Goal: Communication & Community: Answer question/provide support

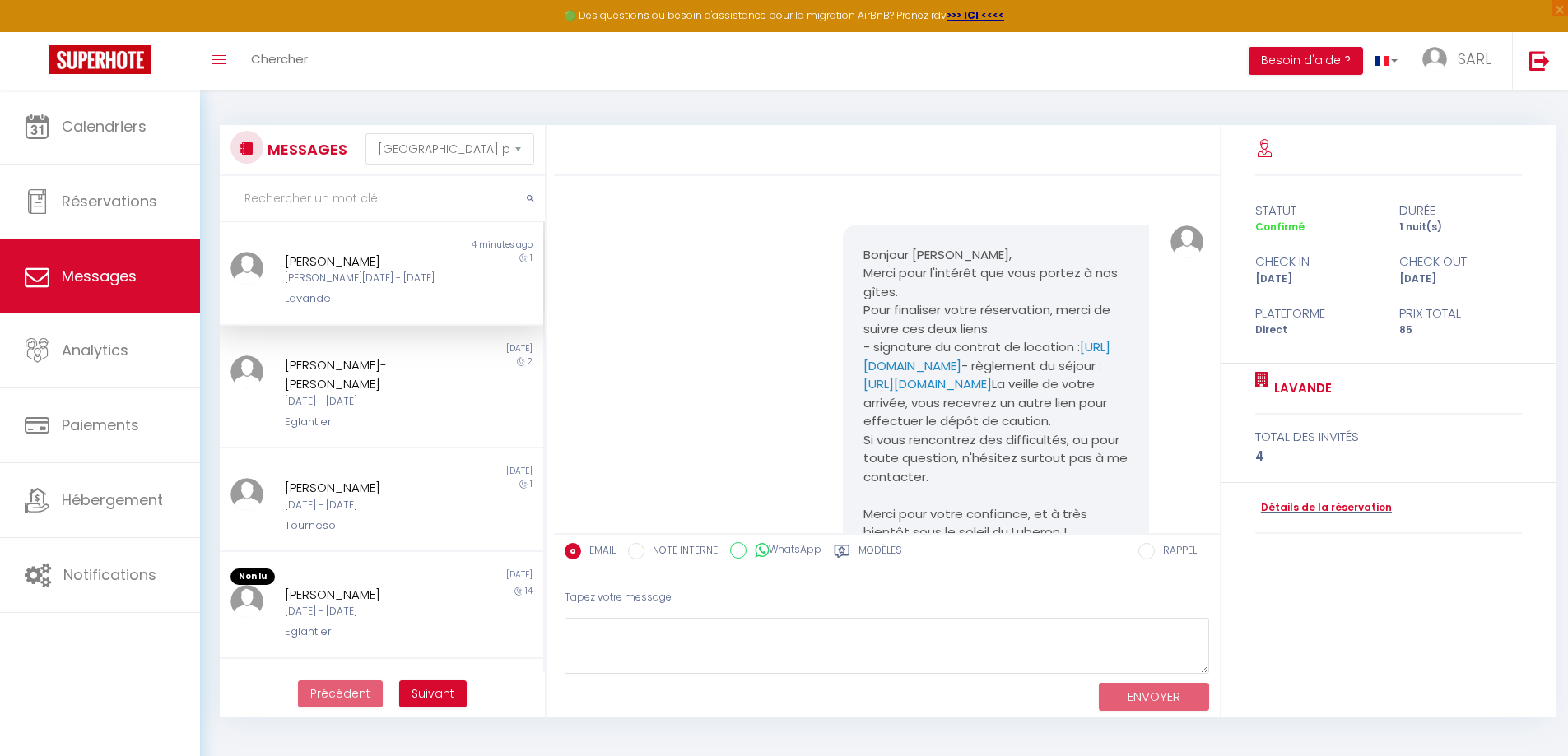
select select "message"
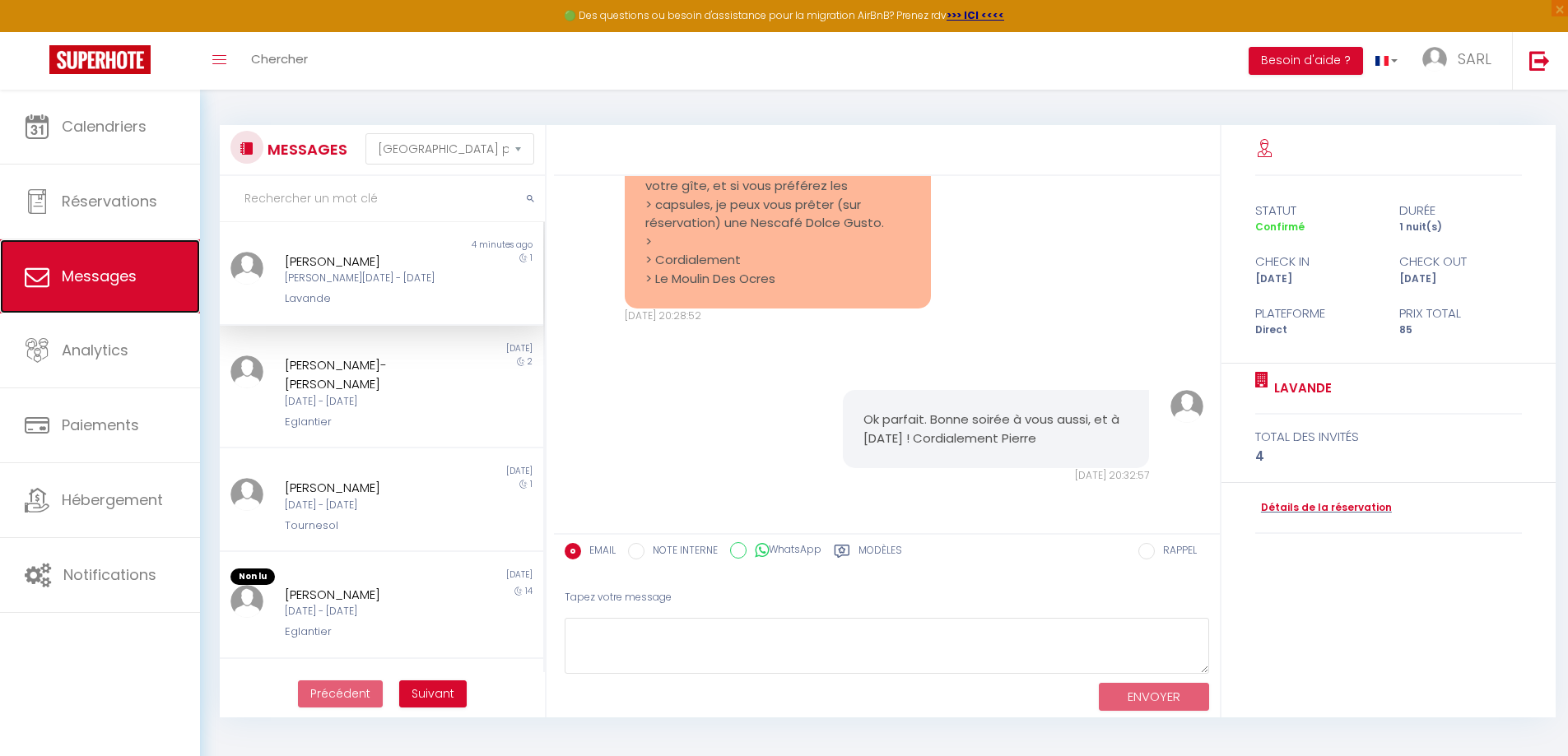
click at [71, 277] on span "Messages" at bounding box center [99, 276] width 75 height 21
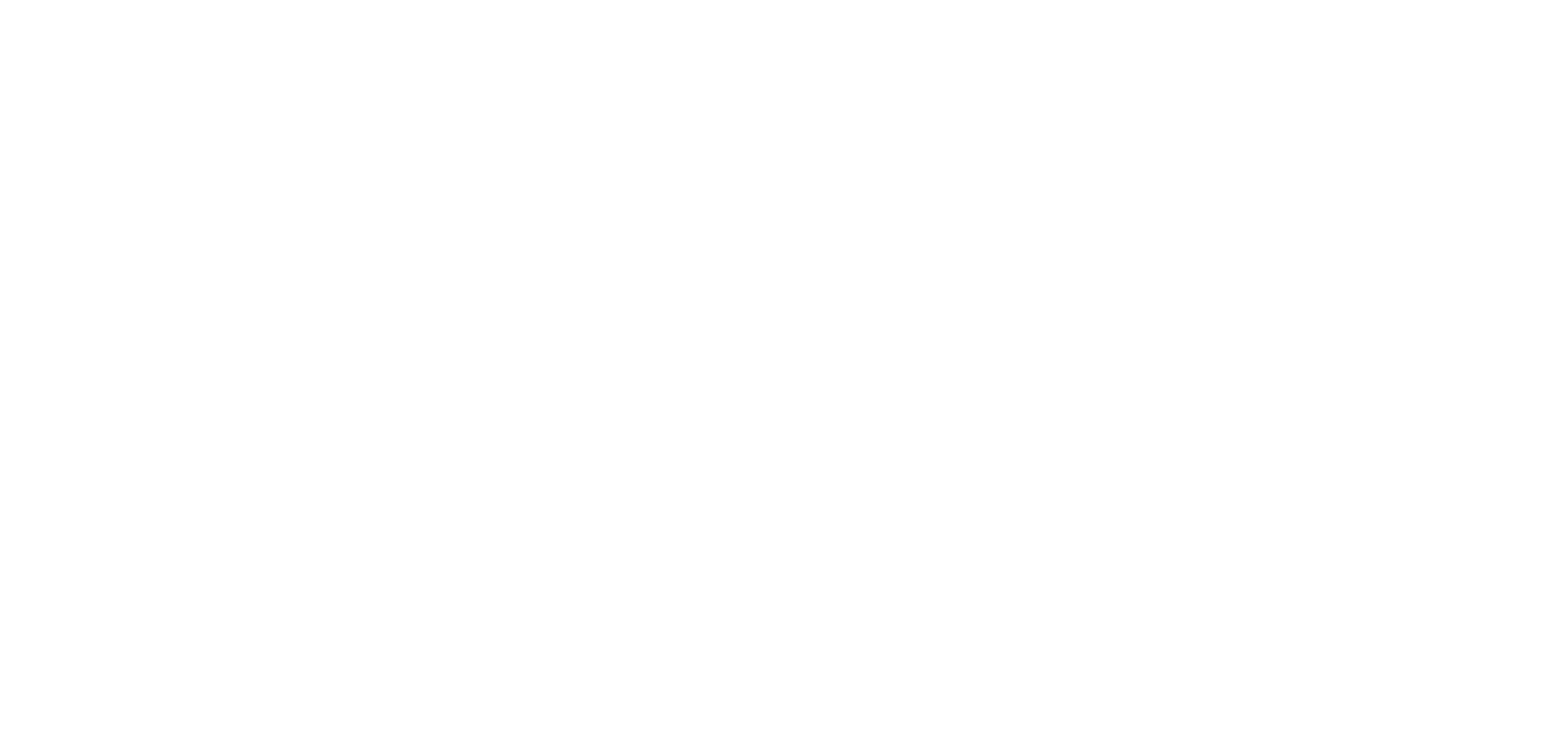
select select "message"
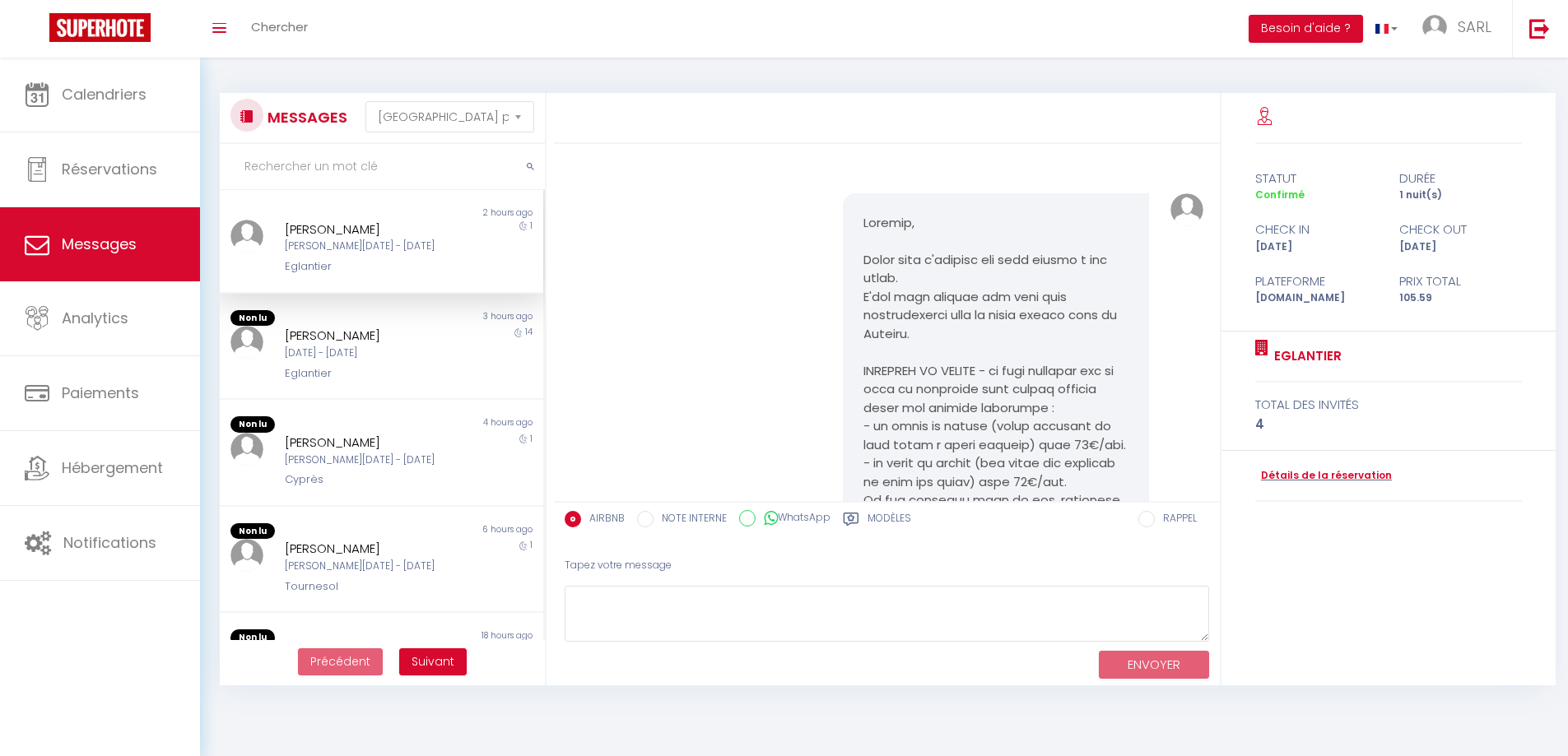
scroll to position [1991, 0]
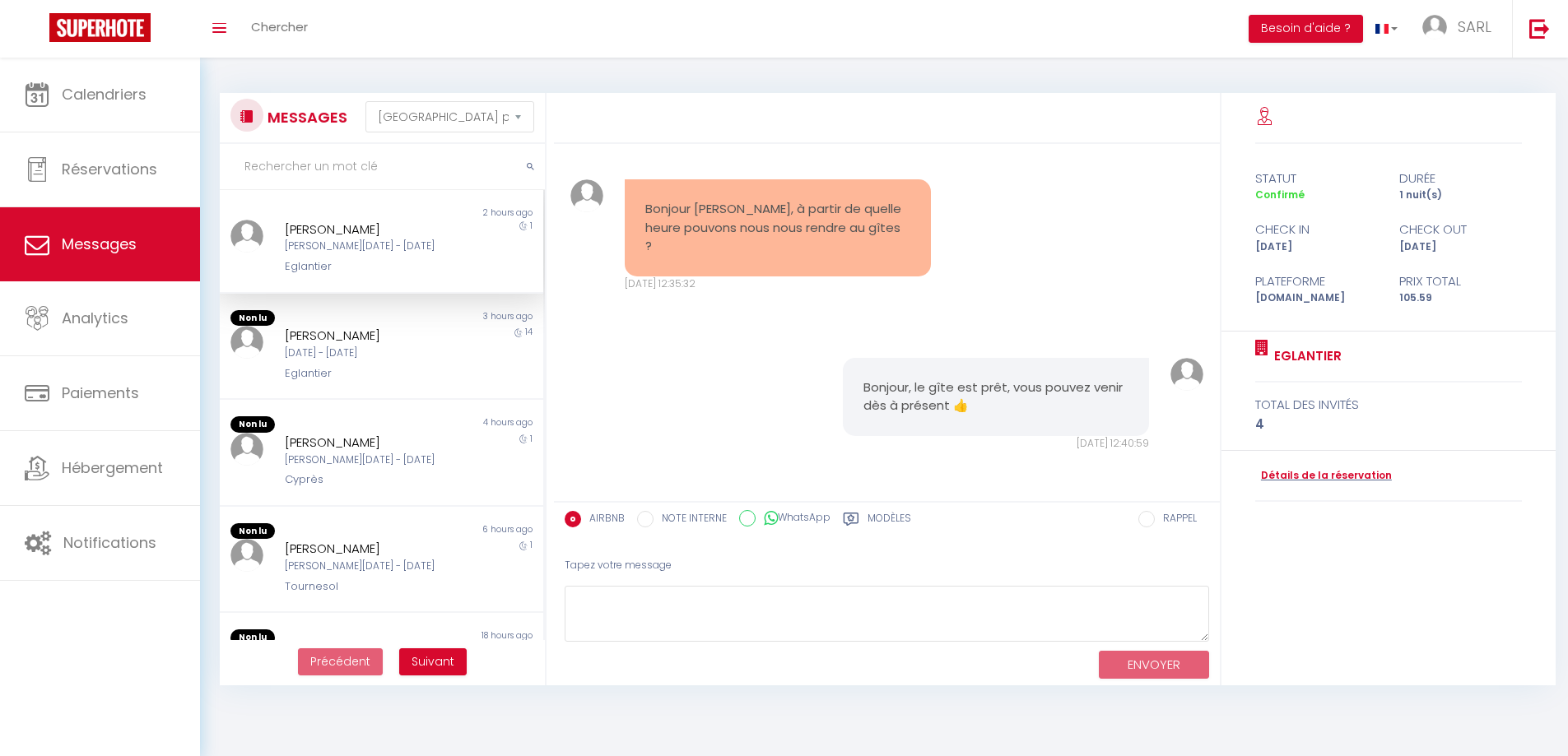
click at [354, 251] on div "[PERSON_NAME][DATE] - [DATE]" at bounding box center [368, 246] width 167 height 16
click at [355, 266] on div "Eglantier" at bounding box center [368, 266] width 167 height 17
click at [662, 355] on div "Bonjour, le gîte est prêt, vous pouvez venir dès à présent 👍 [PERSON_NAME][DATE…" at bounding box center [887, 404] width 655 height 159
click at [734, 616] on textarea at bounding box center [886, 614] width 644 height 56
click at [865, 520] on div "Modèles" at bounding box center [876, 523] width 68 height 27
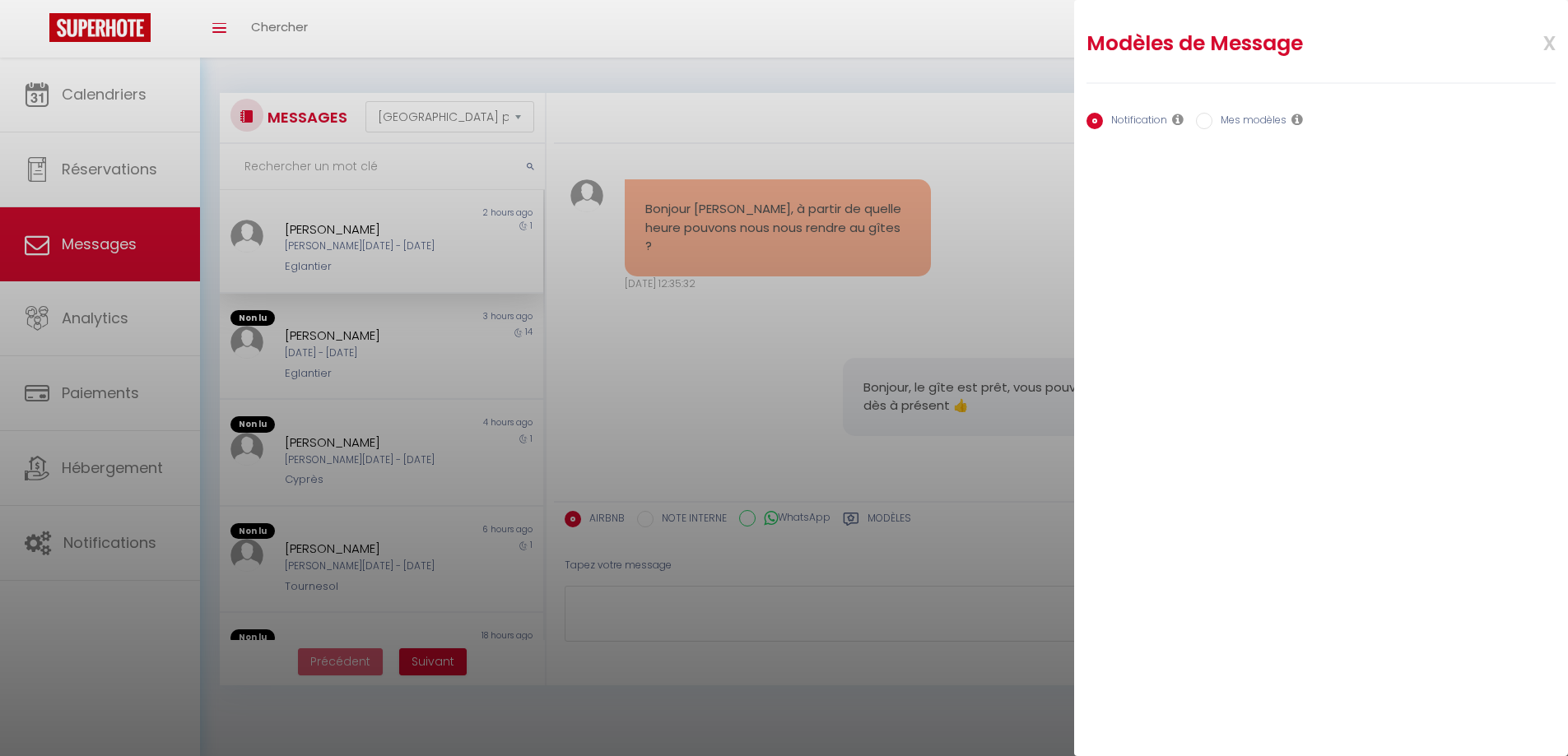
click at [1199, 116] on input "Mes modèles" at bounding box center [1204, 121] width 17 height 17
radio input "true"
radio input "false"
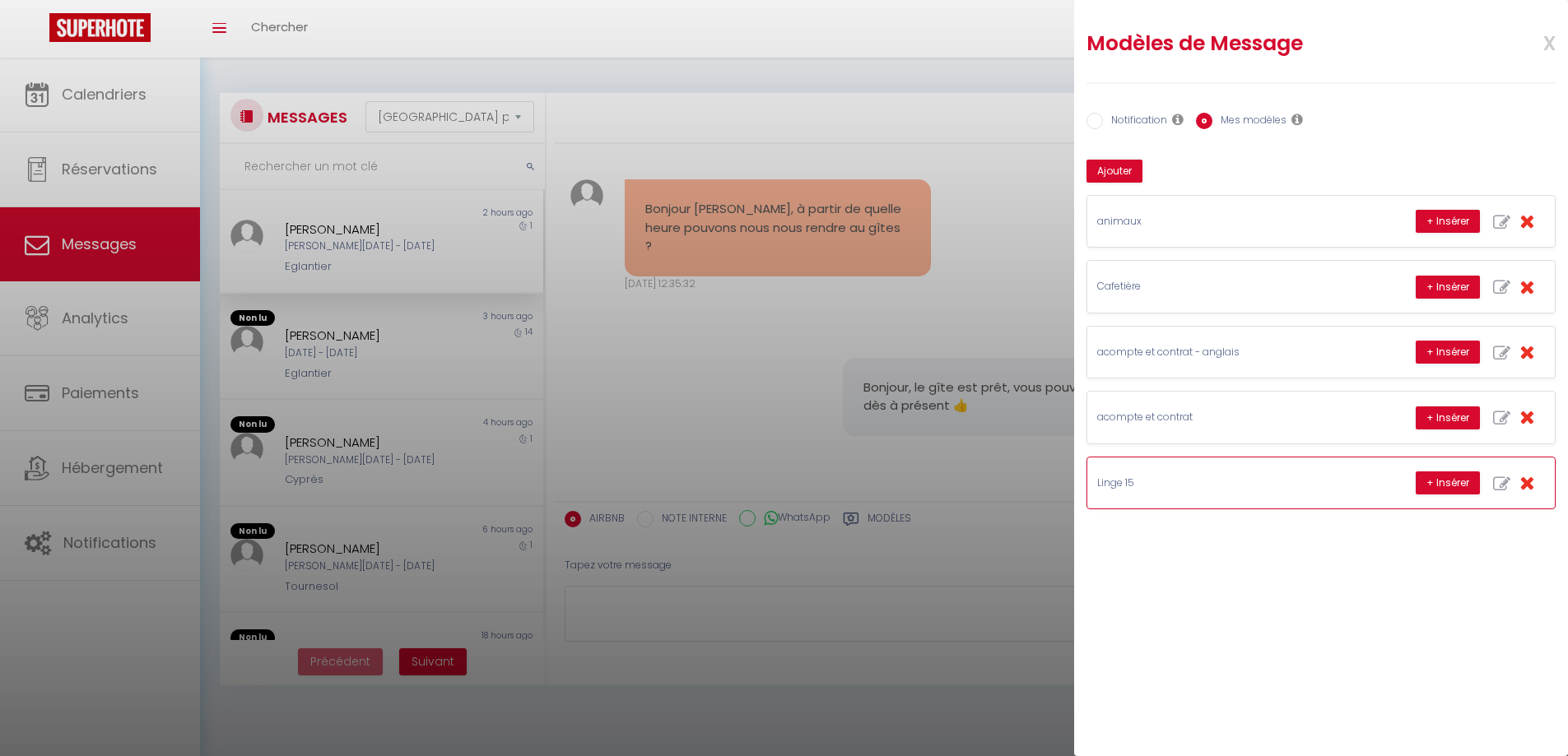
click at [1500, 489] on icon "button" at bounding box center [1501, 484] width 17 height 17
type input "Linge 15"
type textarea "Bonjour, Voici le lien pour effectuer le règlement du linge de maison. Merci d'…"
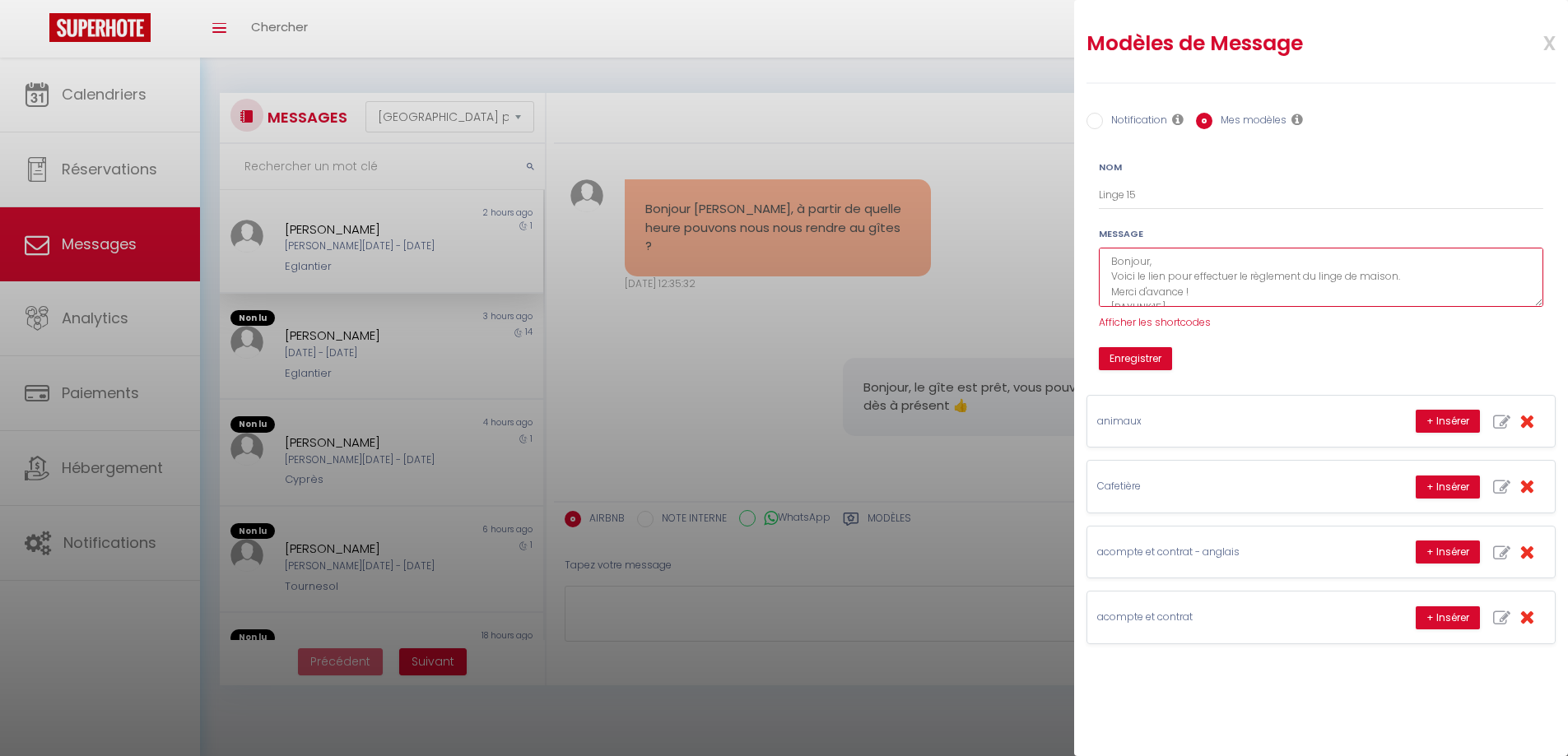
scroll to position [31, 0]
drag, startPoint x: 1113, startPoint y: 261, endPoint x: 1329, endPoint y: 361, distance: 238.0
click at [1329, 361] on form "Nom Linge 15 Message Bonjour, Voici le lien pour effectuer le règlement du ling…" at bounding box center [1321, 264] width 466 height 211
click at [1096, 120] on input "Notification" at bounding box center [1095, 121] width 17 height 17
radio input "true"
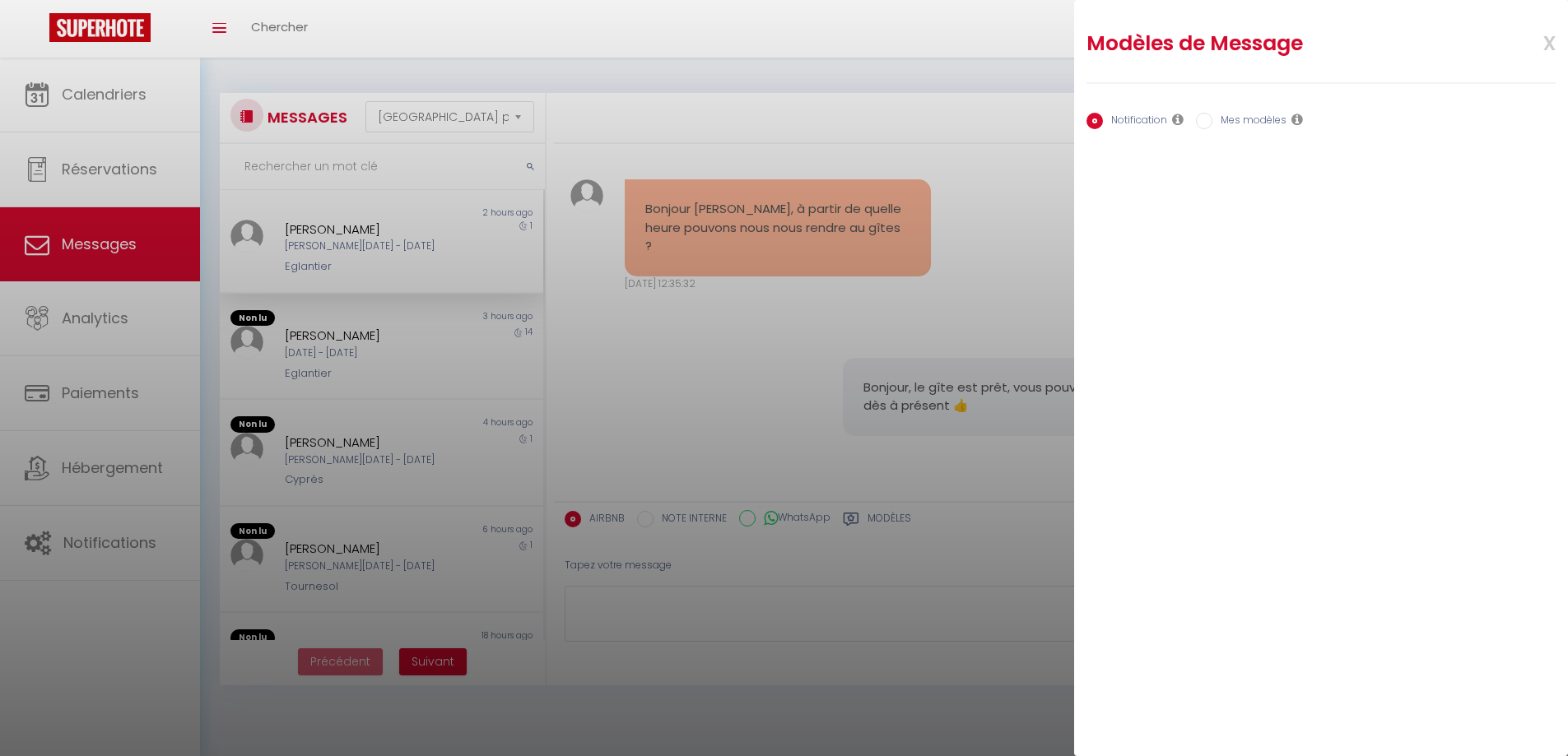
click at [1199, 120] on input "Mes modèles" at bounding box center [1204, 121] width 17 height 17
radio input "true"
radio input "false"
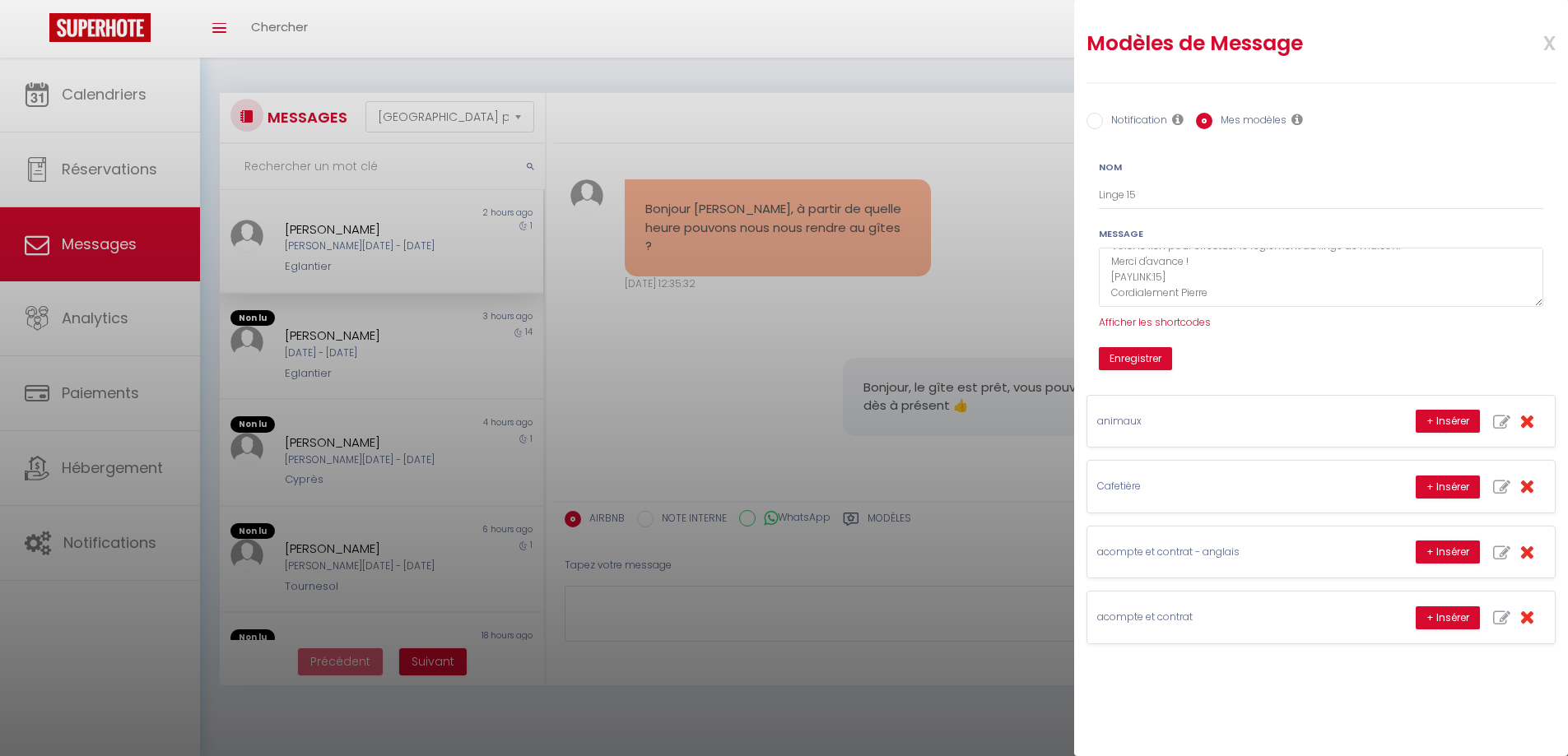
click at [1290, 358] on div "Enregistrer" at bounding box center [1321, 358] width 466 height 23
click at [1547, 47] on span "x" at bounding box center [1529, 41] width 51 height 39
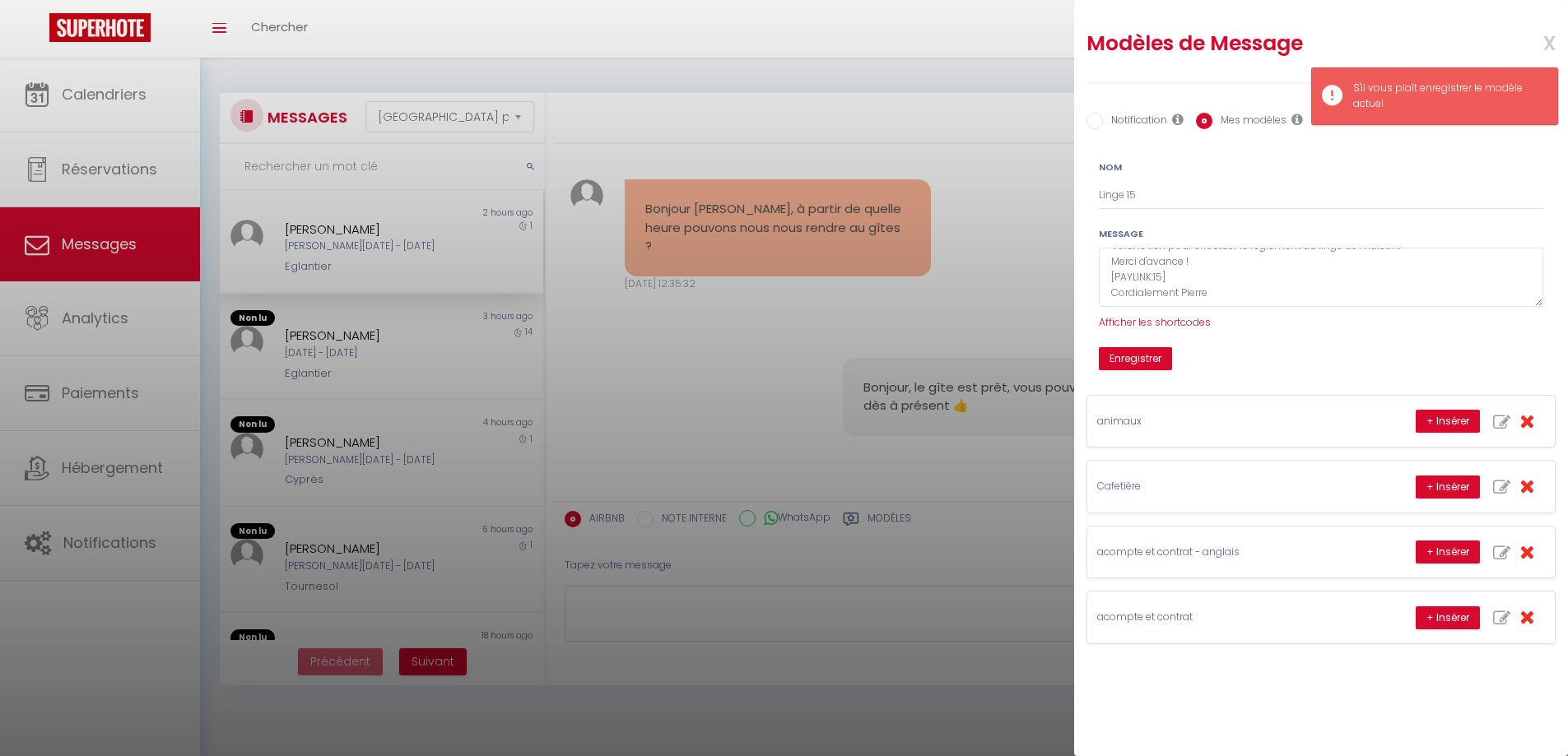
click at [1419, 158] on div "Nom Linge 15 Message Bonjour, Voici le lien pour effectuer le règlement du ling…" at bounding box center [1321, 258] width 487 height 223
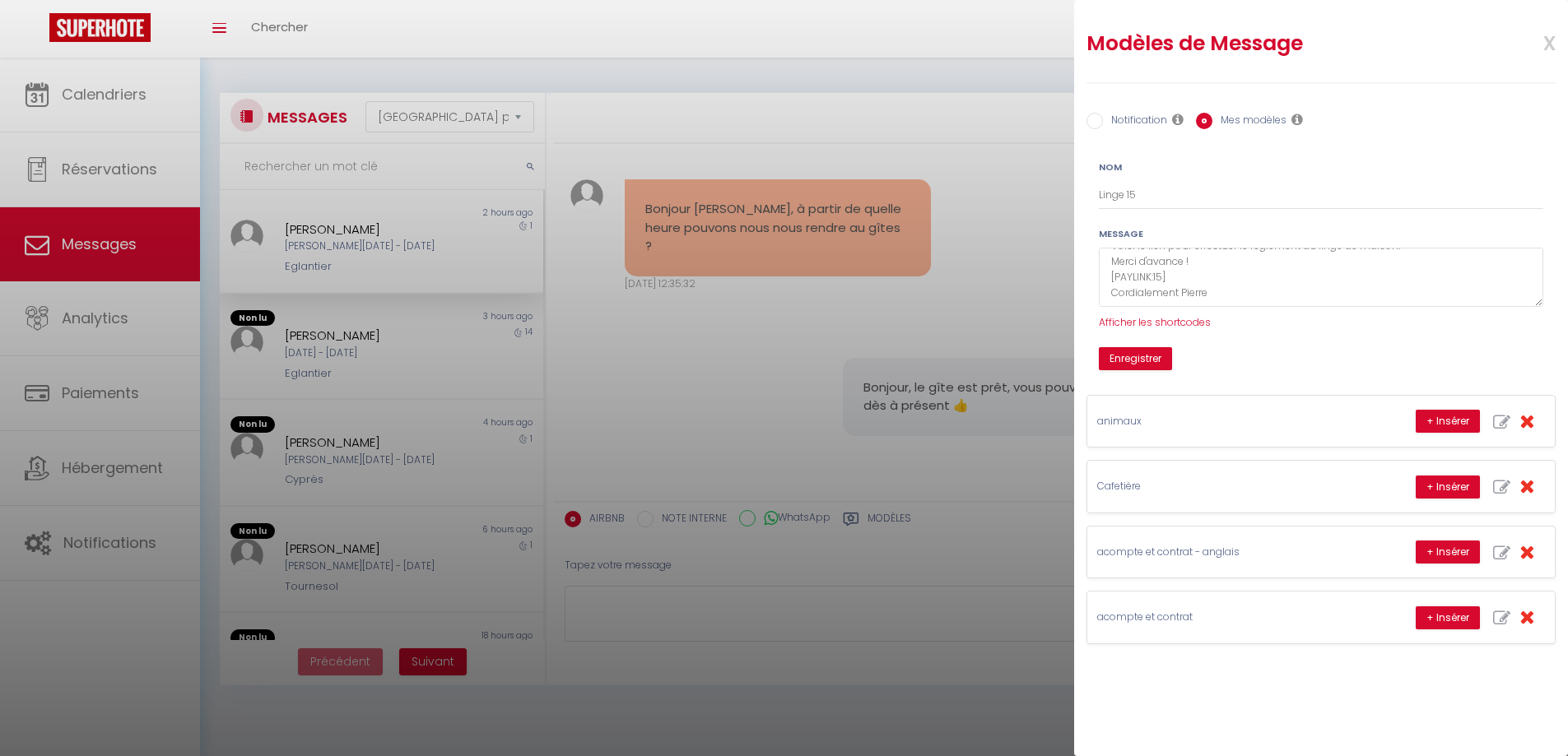
click at [1544, 50] on span "x" at bounding box center [1529, 41] width 51 height 39
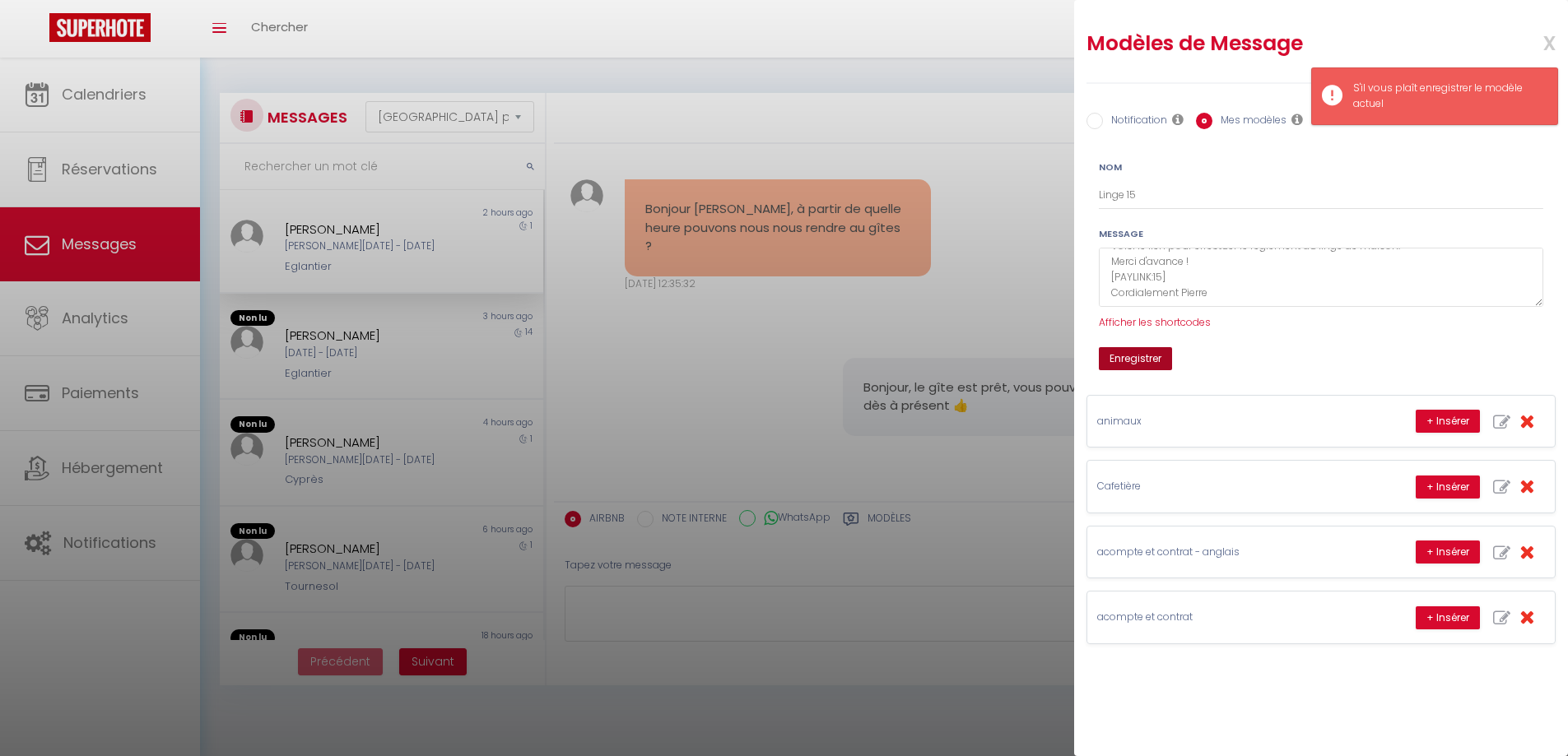
click at [1141, 361] on button "Enregistrer" at bounding box center [1135, 358] width 73 height 23
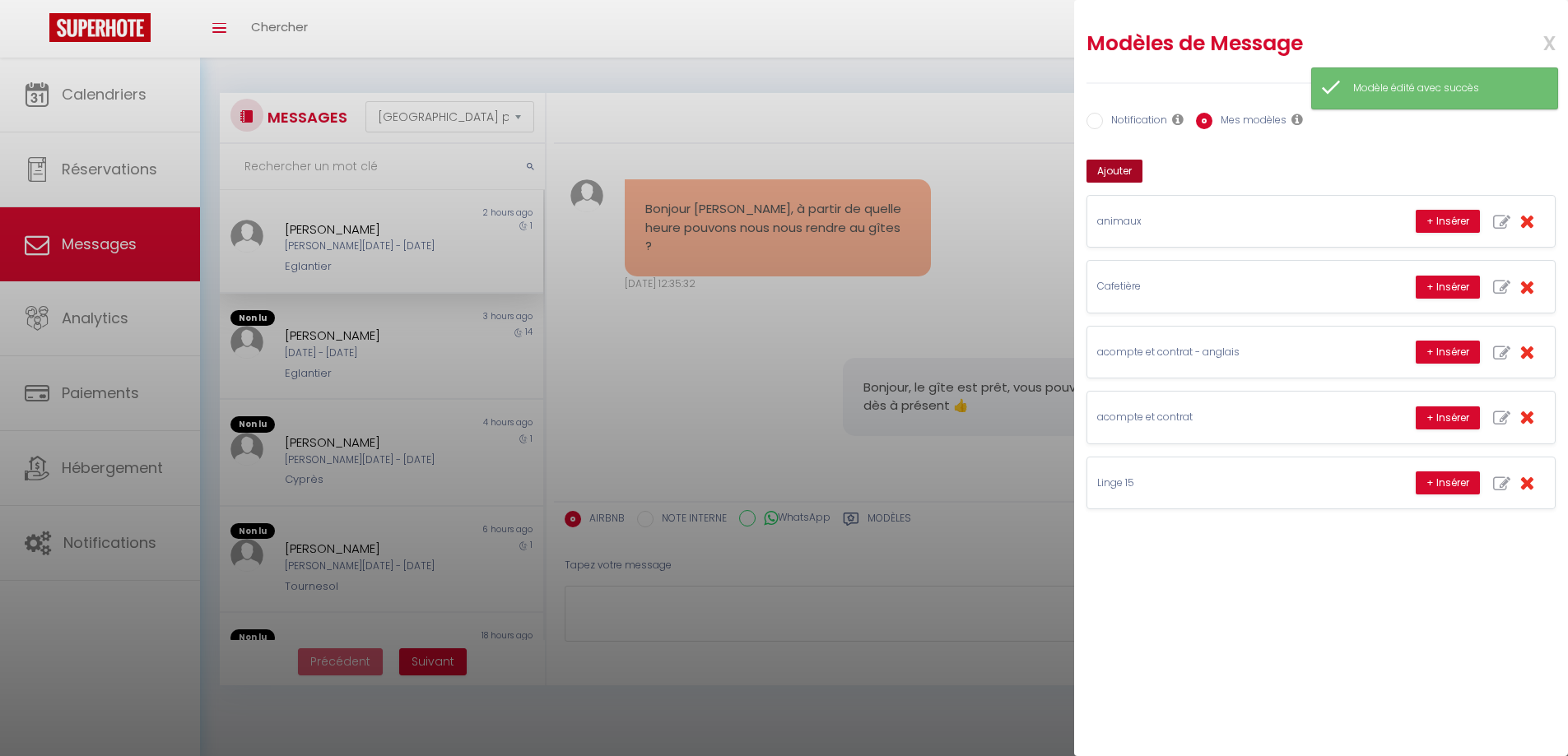
click at [1109, 170] on button "Ajouter" at bounding box center [1115, 170] width 56 height 23
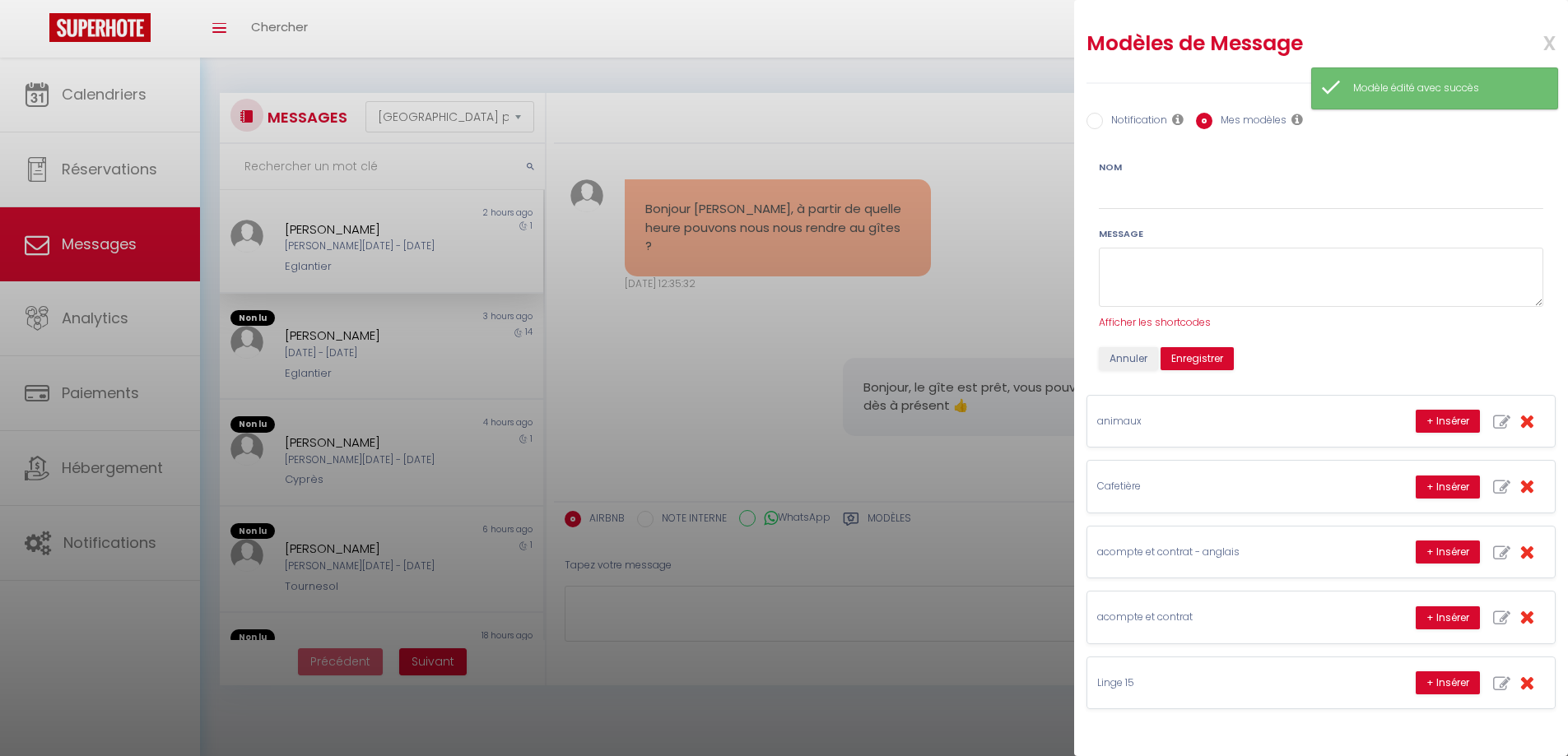
scroll to position [0, 0]
drag, startPoint x: 1164, startPoint y: 204, endPoint x: 1170, endPoint y: 218, distance: 15.2
click at [1164, 204] on input "Nom" at bounding box center [1321, 195] width 444 height 30
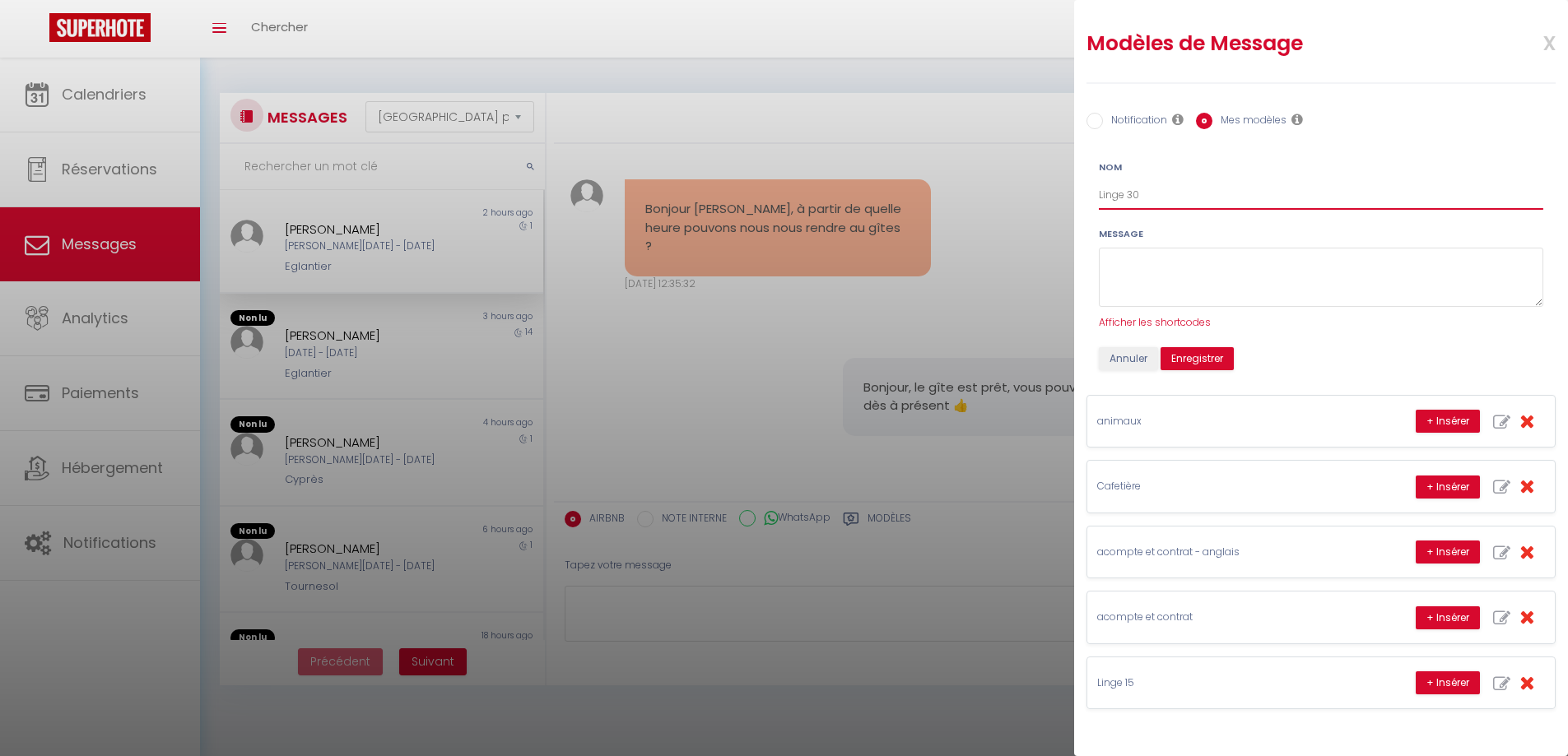
type input "Linge 30"
click at [1159, 268] on textarea at bounding box center [1321, 277] width 444 height 60
paste textarea "Bonjour, Voici le lien pour effectuer le règlement du linge de maison. Merci d'…"
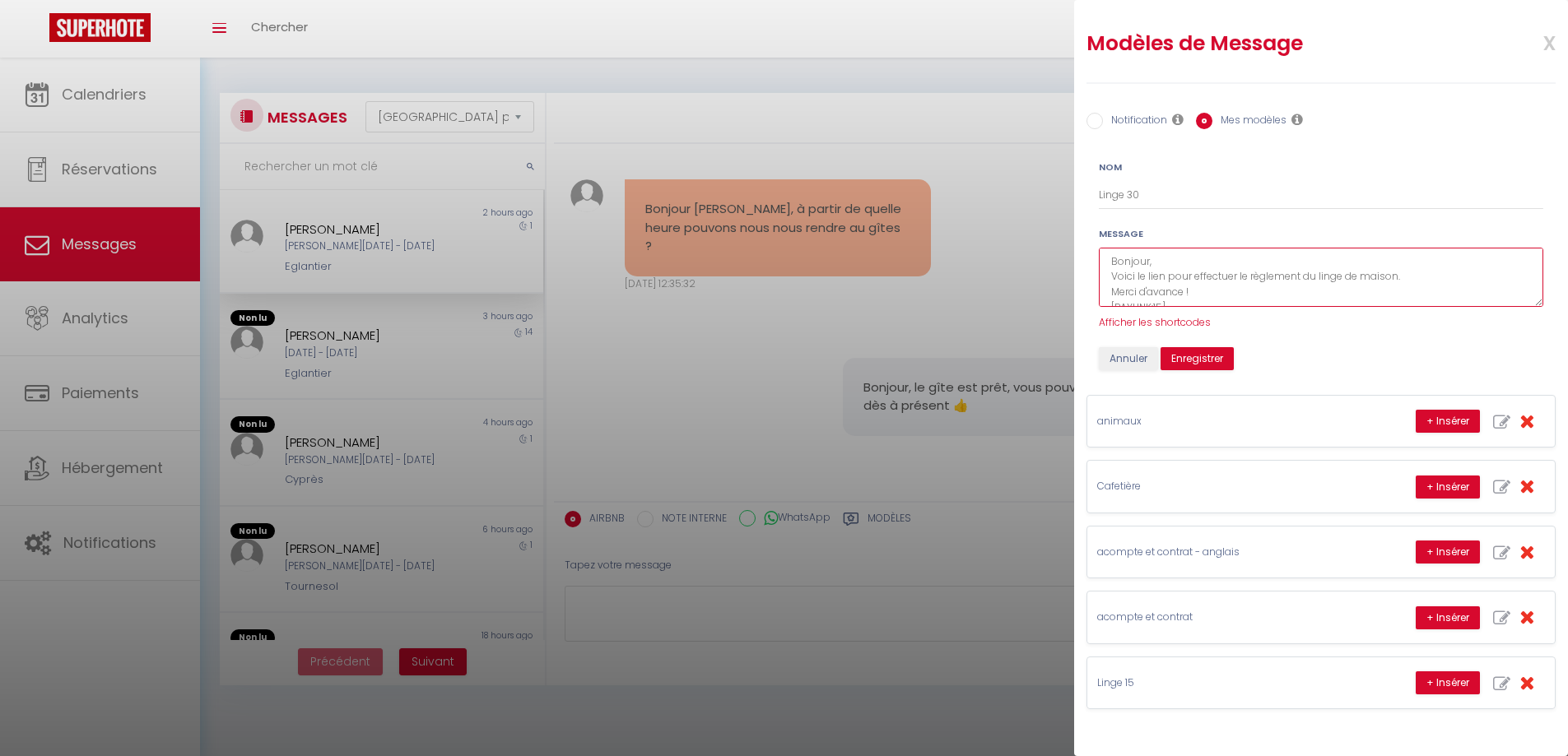
scroll to position [24, 0]
click at [1160, 283] on textarea "Bonjour, Voici le lien pour effectuer le règlement du linge de maison. Merci d'…" at bounding box center [1321, 277] width 444 height 60
click at [1302, 275] on textarea "Bonjour, Voici le lien pour effectuer le règlement du linge de maison. Merci d'…" at bounding box center [1321, 277] width 444 height 60
click at [1219, 291] on textarea "Bonjour, Voici le lien pour effectuer le règlement du linge de maison. Merci d'…" at bounding box center [1321, 277] width 444 height 60
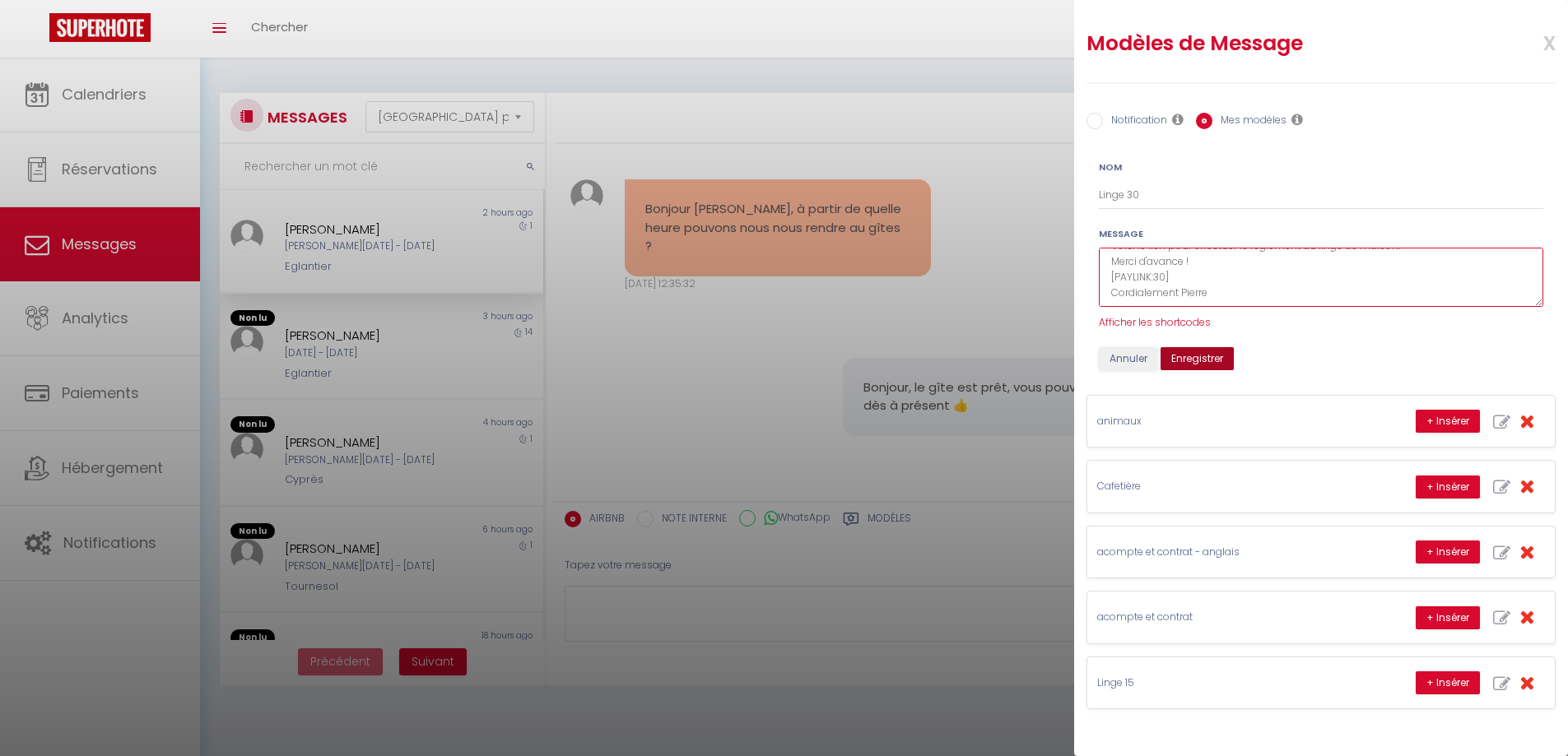
type textarea "Bonjour, Voici le lien pour effectuer le règlement du linge de maison. Merci d'…"
click at [1206, 356] on button "Enregistrer" at bounding box center [1197, 358] width 73 height 23
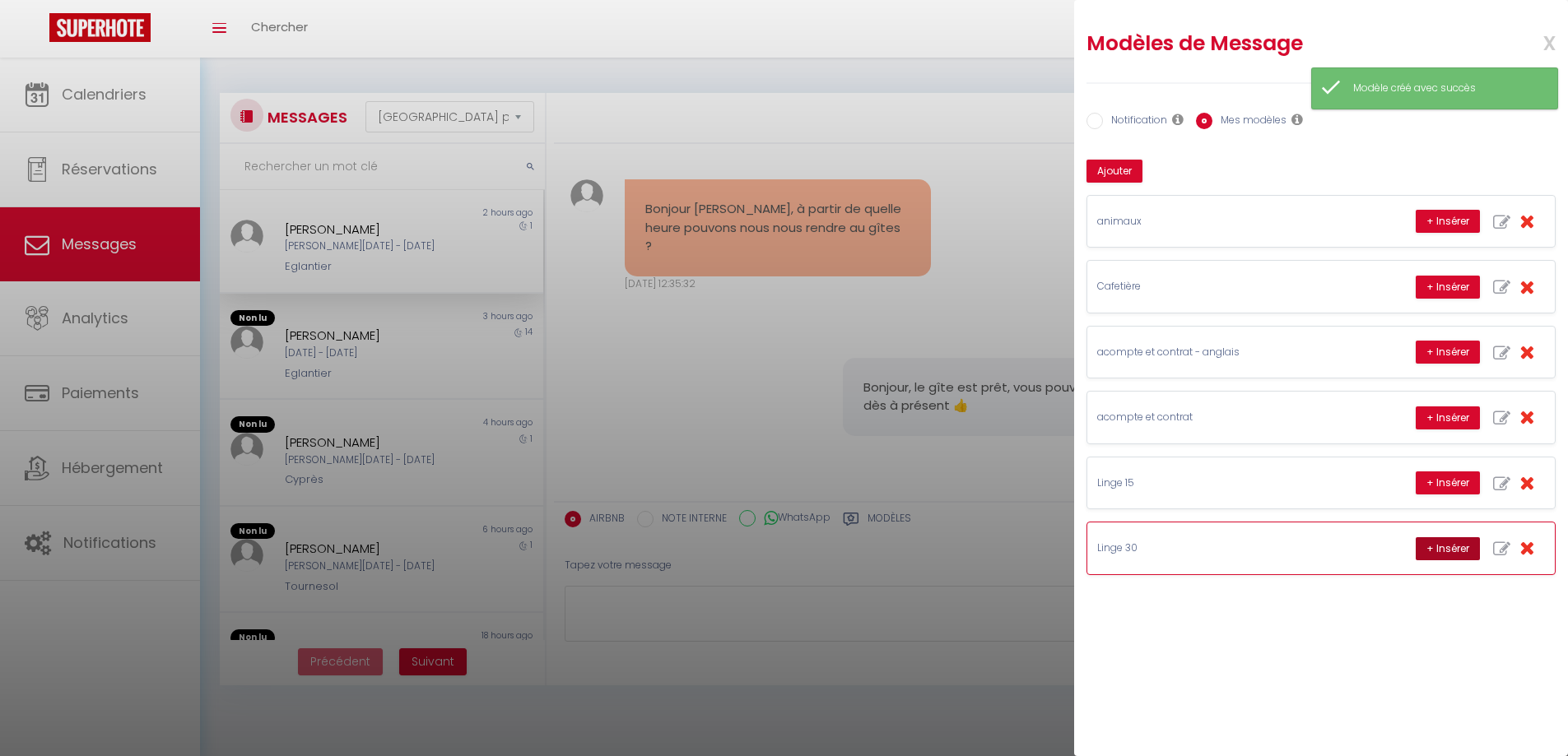
click at [1451, 550] on button "+ Insérer" at bounding box center [1447, 548] width 64 height 23
type textarea "Bonjour, Voici le lien pour effectuer le règlement du linge de maison. Merci d'…"
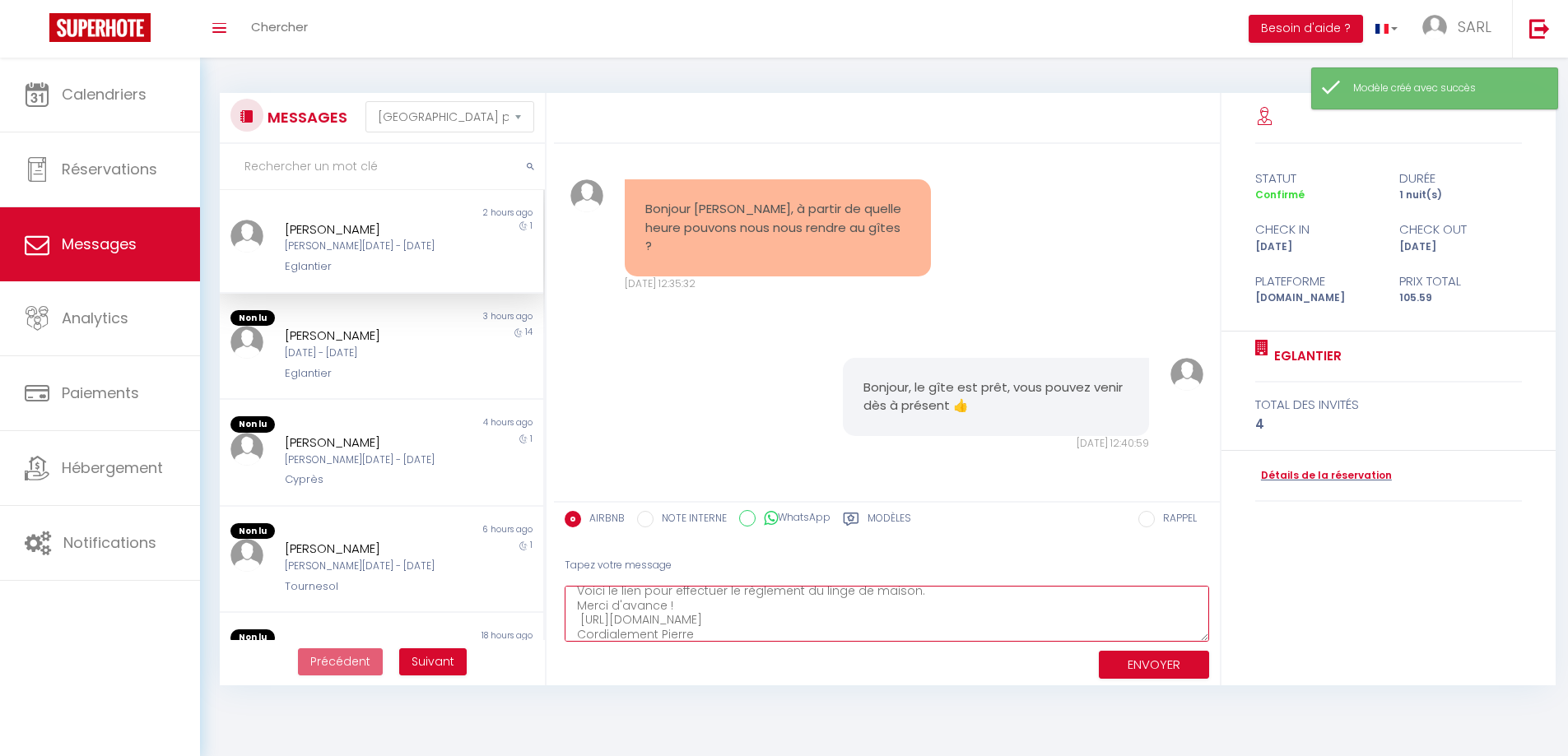
scroll to position [29, 0]
click at [731, 629] on textarea "Bonjour, Voici le lien pour effectuer le règlement du linge de maison. Merci d'…" at bounding box center [886, 614] width 644 height 56
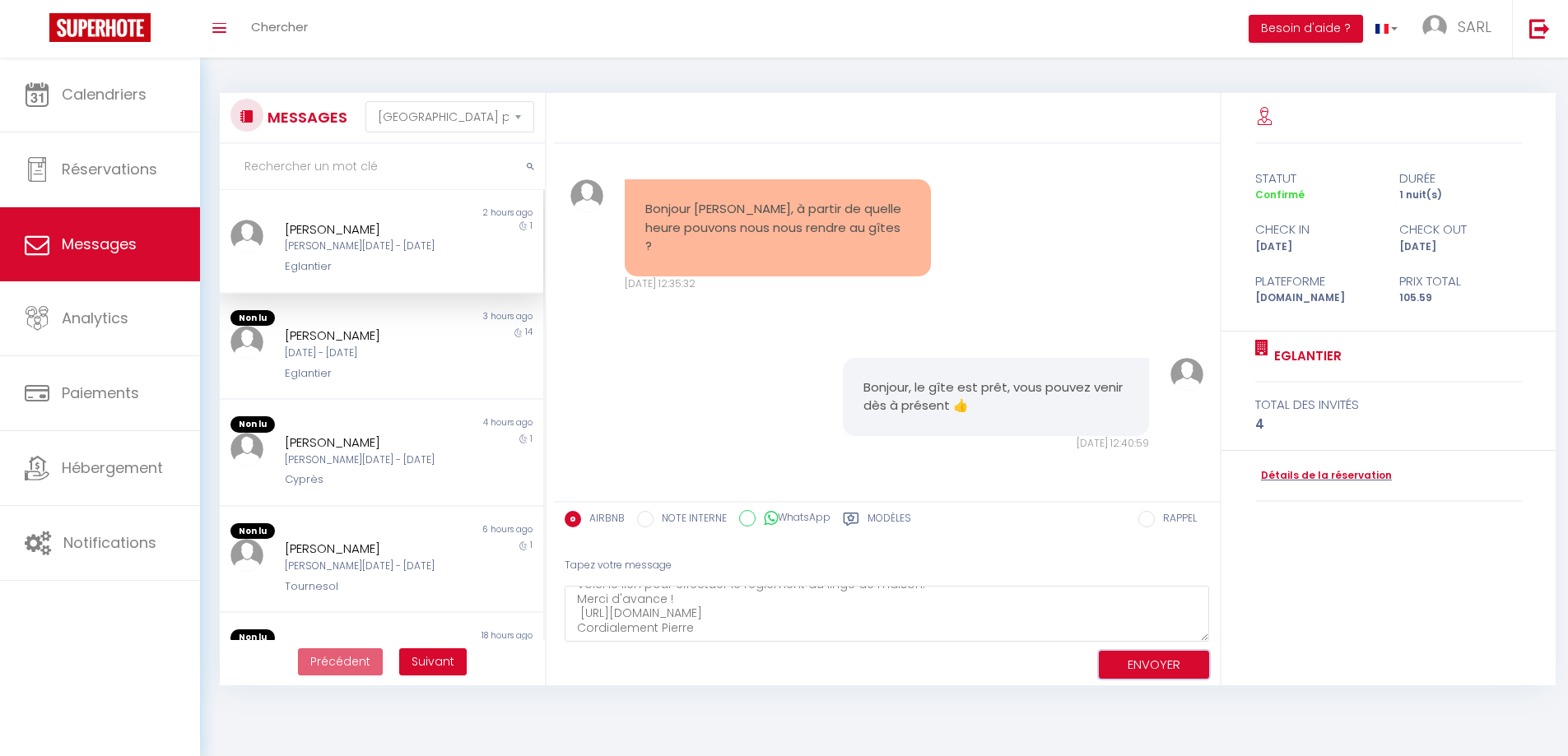
click at [1148, 667] on button "ENVOYER" at bounding box center [1153, 665] width 110 height 29
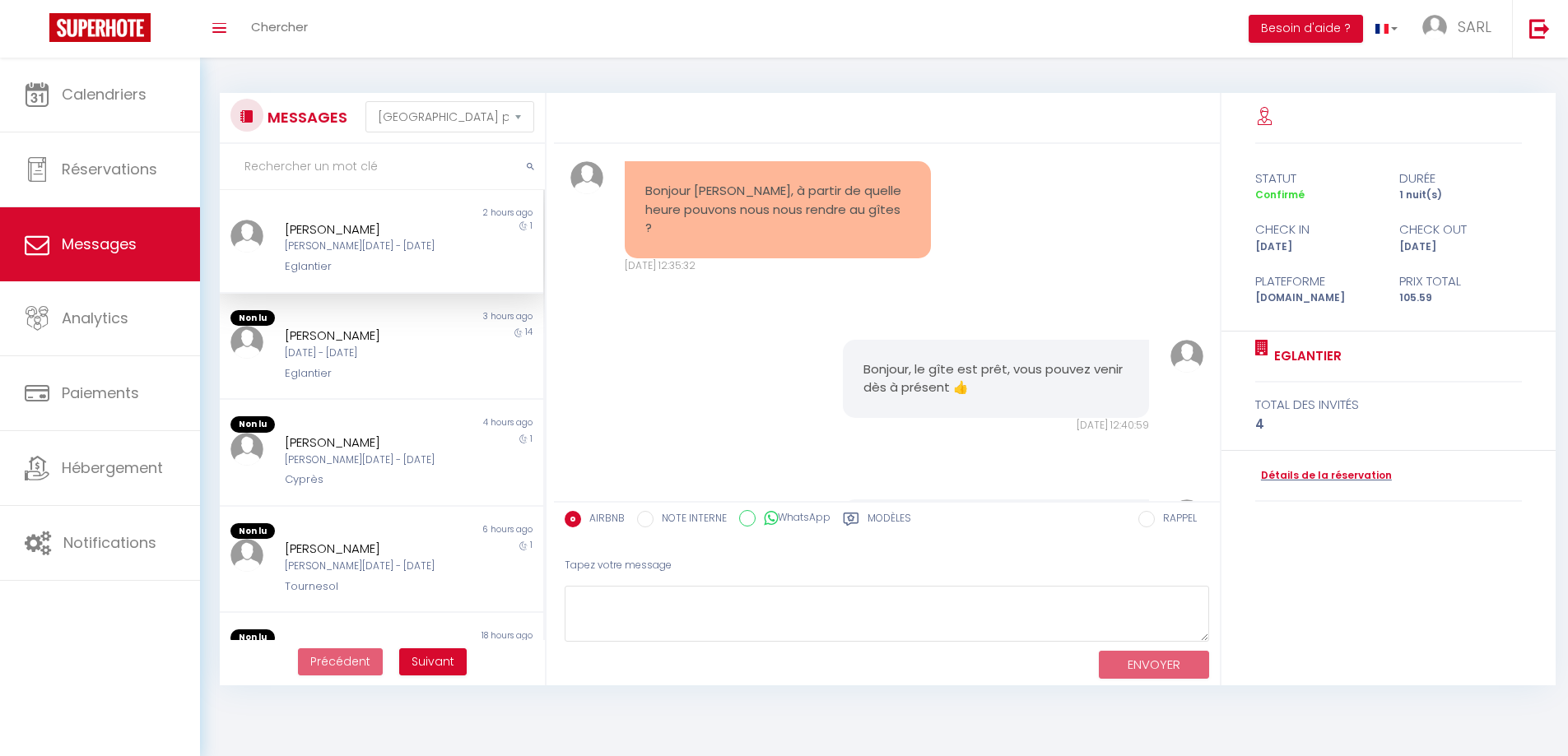
scroll to position [2262, 0]
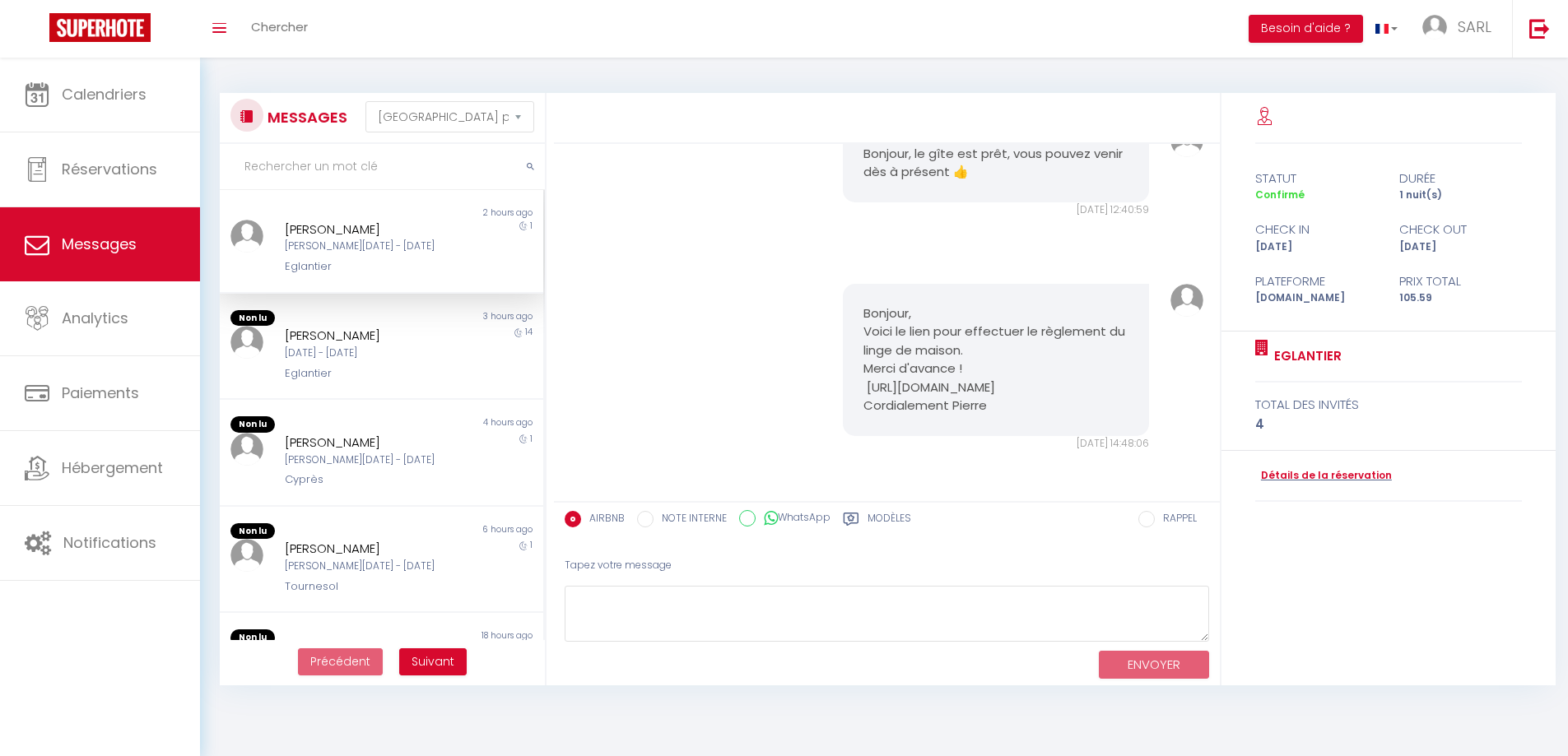
click at [761, 411] on div "Bonjour, Voici le lien pour effectuer le règlement du linge de maison. Merci d'…" at bounding box center [887, 368] width 655 height 234
click at [686, 375] on div "Bonjour, Voici le lien pour effectuer le règlement du linge de maison. Merci d'…" at bounding box center [887, 368] width 655 height 234
